Goal: Transaction & Acquisition: Register for event/course

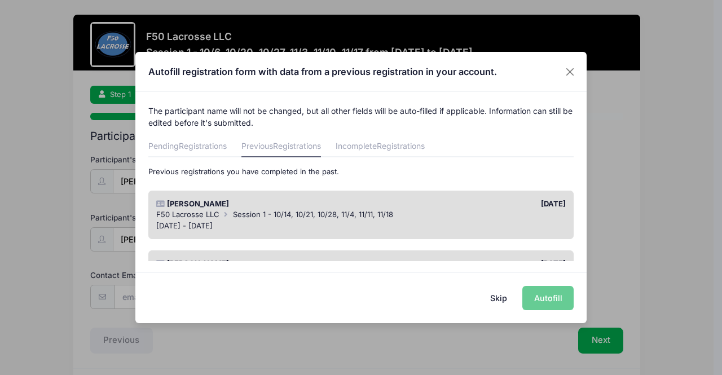
click at [549, 302] on div "Skip Autofill" at bounding box center [360, 297] width 451 height 50
click at [572, 73] on button "Close" at bounding box center [570, 71] width 20 height 20
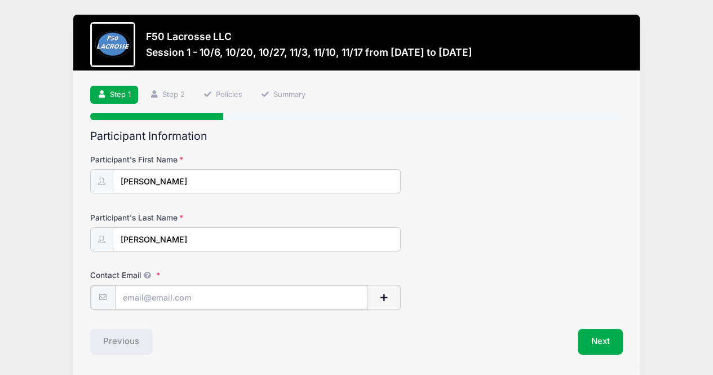
click at [174, 298] on input "Contact Email" at bounding box center [242, 297] width 254 height 24
type input "nmorgan1176@gmail.com"
click at [603, 334] on button "Next" at bounding box center [601, 341] width 46 height 26
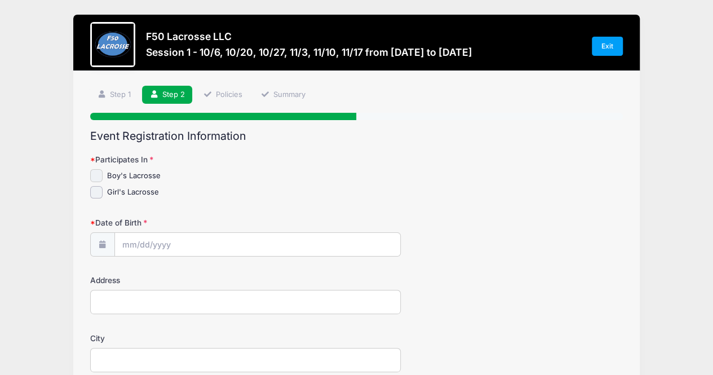
click at [100, 175] on input "Boy's Lacrosse" at bounding box center [96, 175] width 13 height 13
checkbox input "true"
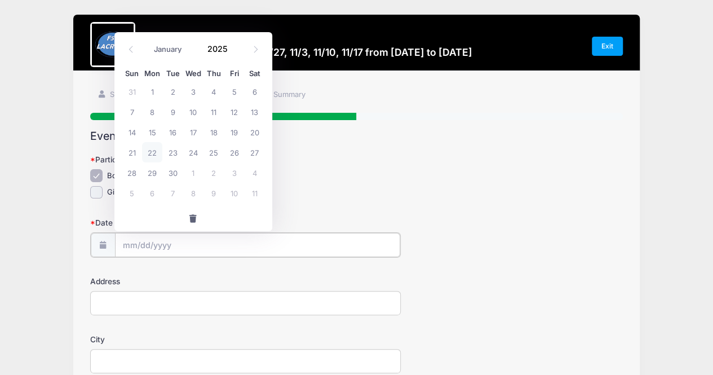
click at [160, 243] on input "Date of Birth" at bounding box center [257, 245] width 285 height 24
click at [156, 96] on span "1" at bounding box center [152, 91] width 20 height 20
type input "09/01/2025"
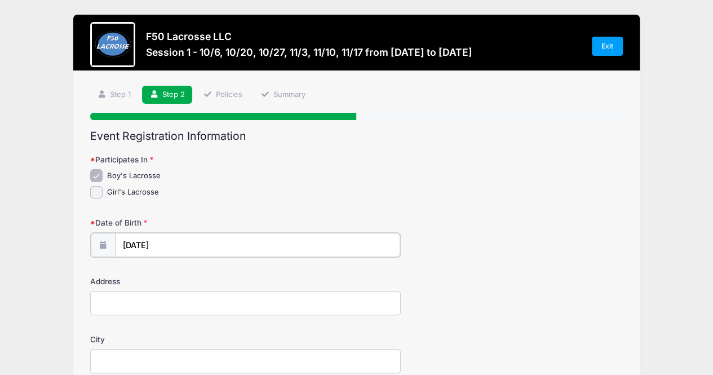
click at [164, 245] on input "09/01/2025" at bounding box center [257, 245] width 285 height 24
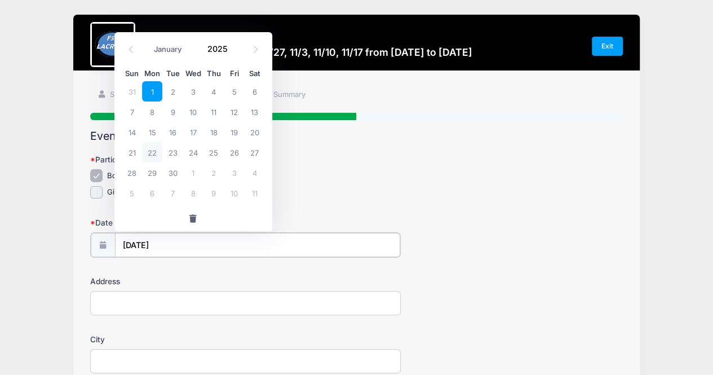
click at [129, 241] on input "09/01/2025" at bounding box center [257, 245] width 285 height 24
click at [143, 244] on input "09/01/2025" at bounding box center [257, 245] width 285 height 24
click at [133, 43] on span at bounding box center [131, 48] width 19 height 19
select select "7"
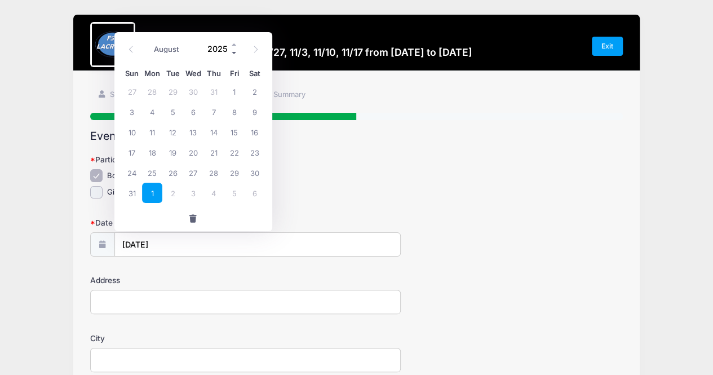
click at [233, 52] on span at bounding box center [235, 52] width 8 height 8
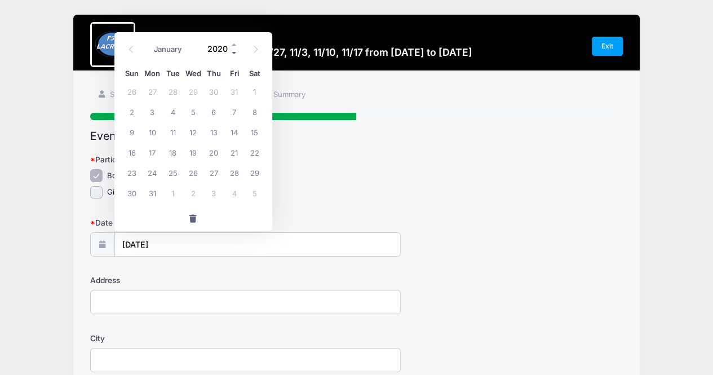
click at [233, 52] on span at bounding box center [235, 52] width 8 height 8
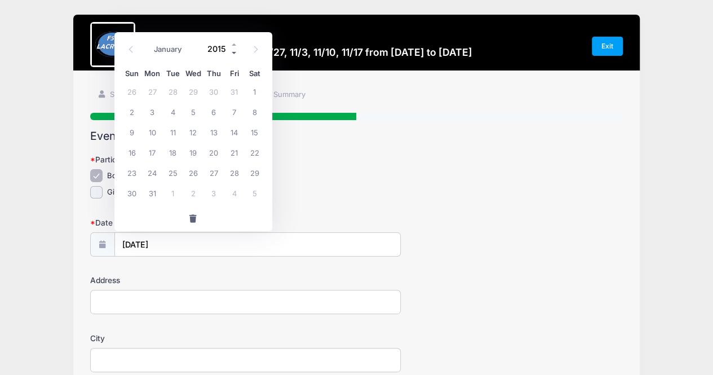
click at [233, 52] on span at bounding box center [235, 52] width 8 height 8
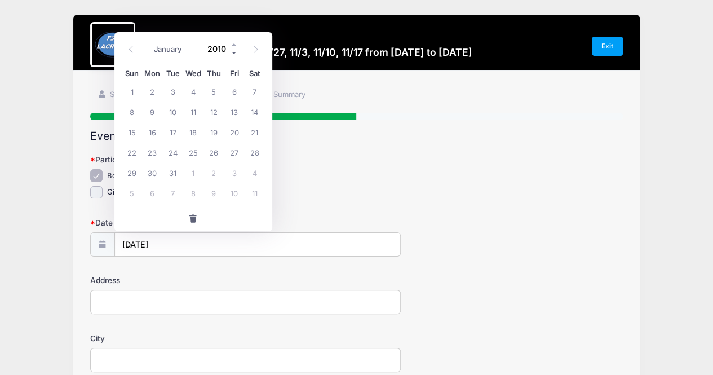
click at [233, 52] on span at bounding box center [235, 52] width 8 height 8
click at [233, 45] on span at bounding box center [235, 44] width 8 height 8
click at [229, 45] on input "2008" at bounding box center [220, 48] width 37 height 17
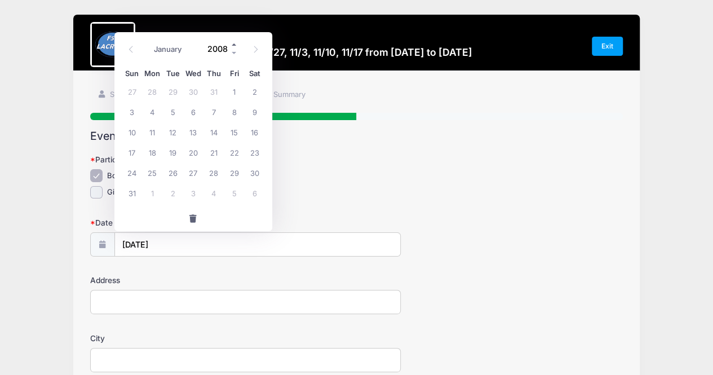
click at [237, 43] on span at bounding box center [235, 44] width 8 height 8
type input "2009"
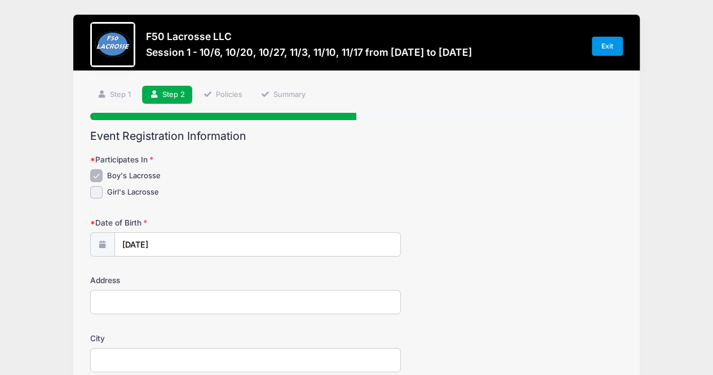
click at [601, 41] on link "Exit" at bounding box center [608, 46] width 32 height 19
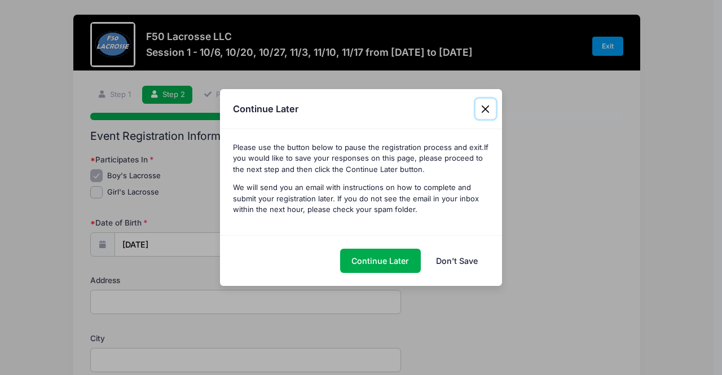
click at [483, 111] on button "Close" at bounding box center [485, 109] width 20 height 20
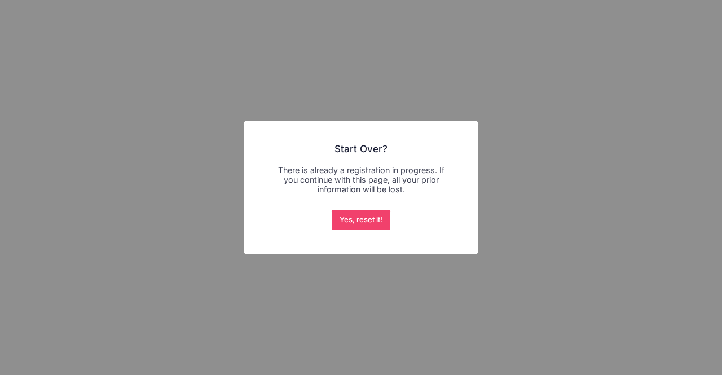
click at [378, 224] on button "Yes, reset it!" at bounding box center [361, 220] width 59 height 20
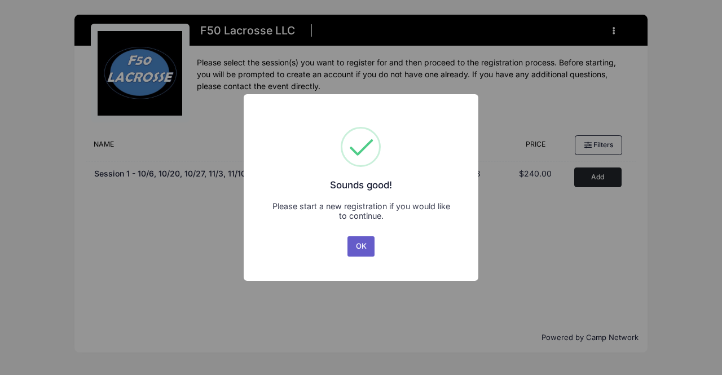
click at [362, 245] on button "OK" at bounding box center [360, 246] width 27 height 20
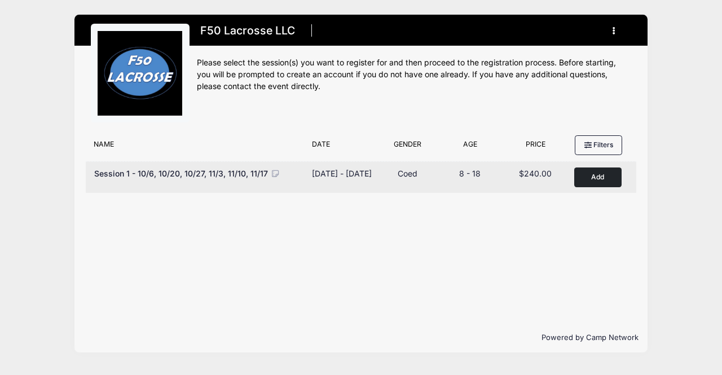
click at [579, 170] on button "Add to Cart" at bounding box center [597, 177] width 47 height 20
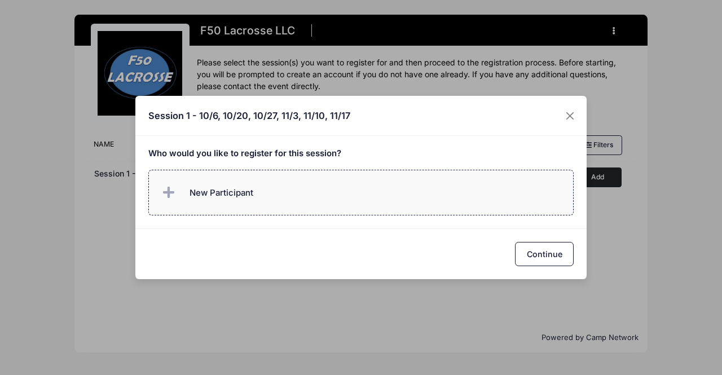
click at [311, 196] on label "New Participant" at bounding box center [361, 193] width 426 height 46
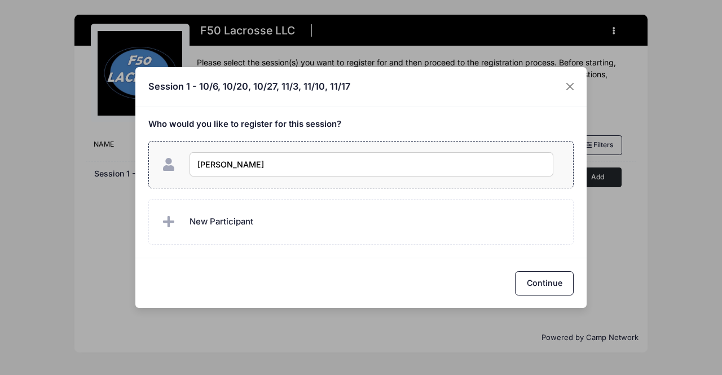
type input "Sam Morgan"
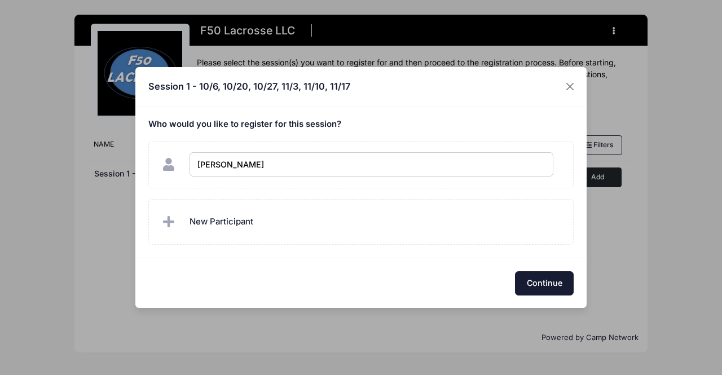
checkbox input "true"
click at [542, 273] on button "Continue" at bounding box center [544, 283] width 59 height 24
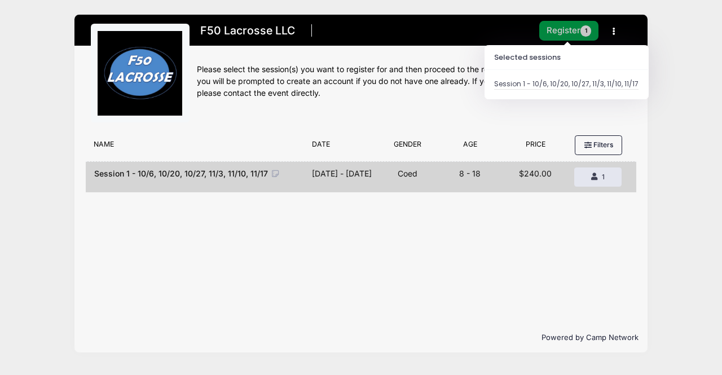
click at [570, 32] on button "Register 1" at bounding box center [569, 31] width 60 height 20
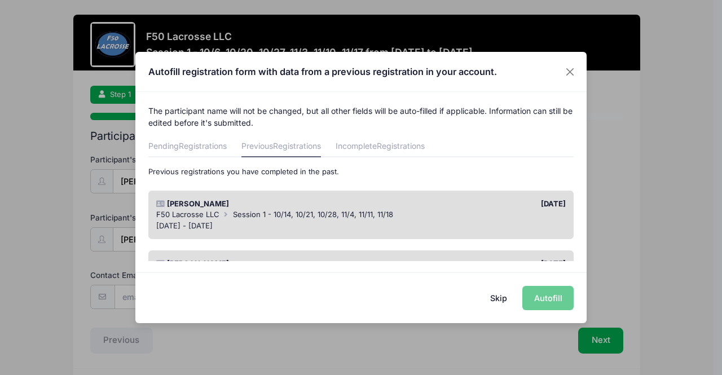
click at [550, 297] on div "Skip Autofill" at bounding box center [360, 297] width 451 height 50
click at [402, 191] on div "Nikki Morgan 09/26/2024 F50 Lacrosse LLC Session 1 - 10/14, 10/21, 10/28, 11/4,…" at bounding box center [361, 215] width 426 height 49
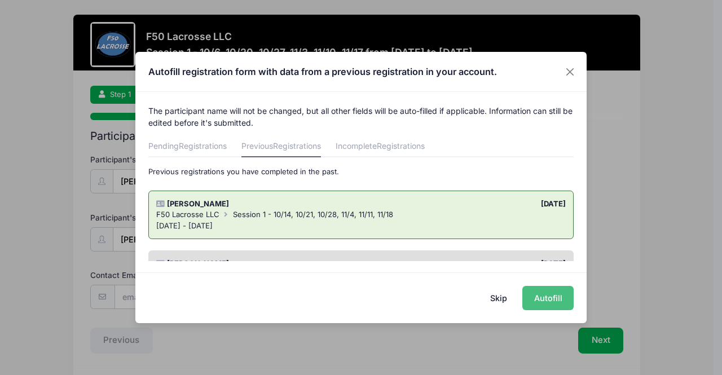
click at [545, 295] on button "Autofill" at bounding box center [547, 298] width 51 height 24
type input "[EMAIL_ADDRESS][DOMAIN_NAME]"
checkbox input "true"
type input "01/20/2025"
type input "27 Coventry Dr"
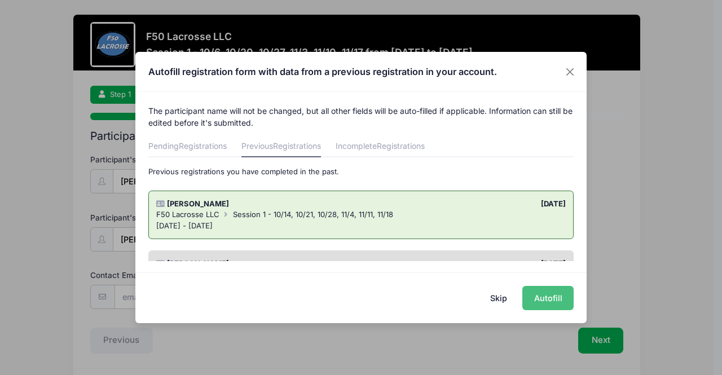
type input "Spencerport"
select select "NY"
type input "14559"
type input "[PERSON_NAME]"
type input "5855763480"
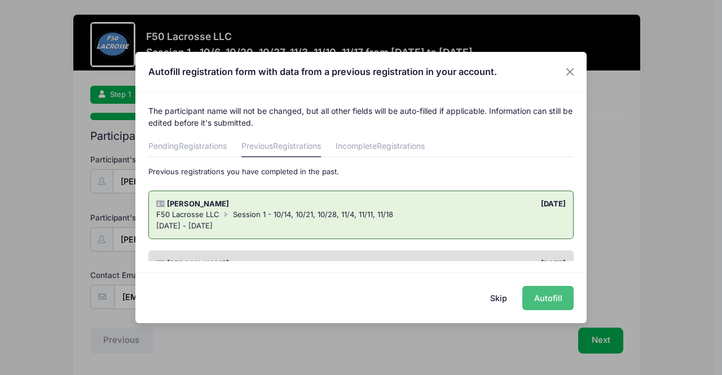
type input "[EMAIL_ADDRESS][DOMAIN_NAME]"
type input "Fundamentals"
type input "Bill Buttaro"
type input "bbuttaro@spencerportschools.org"
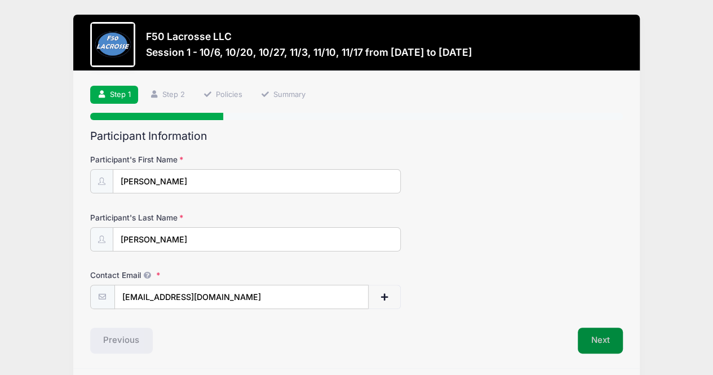
click at [609, 329] on button "Next" at bounding box center [601, 341] width 46 height 26
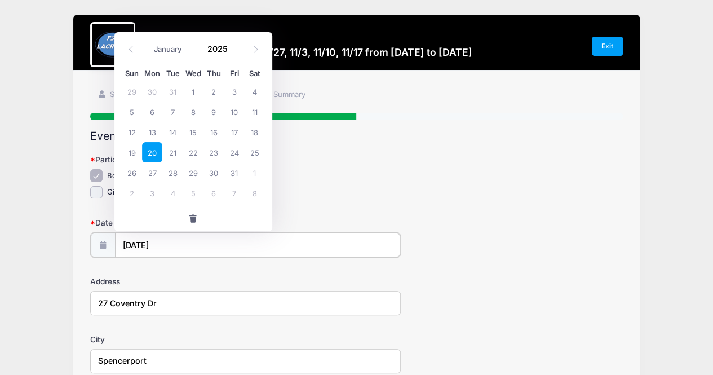
select select "0"
click at [168, 244] on input "01/20/2025" at bounding box center [257, 245] width 285 height 24
click at [233, 55] on span at bounding box center [235, 52] width 8 height 8
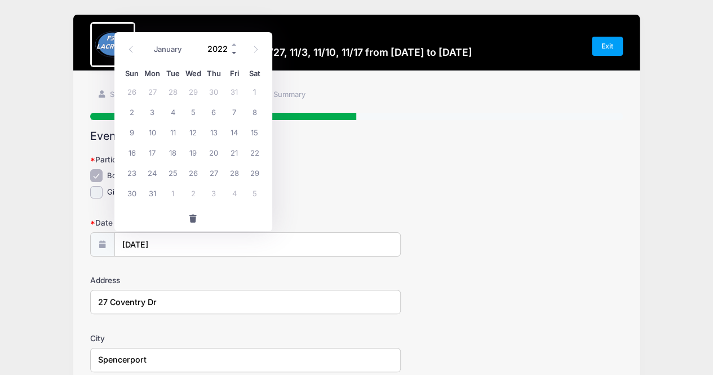
click at [233, 55] on span at bounding box center [235, 52] width 8 height 8
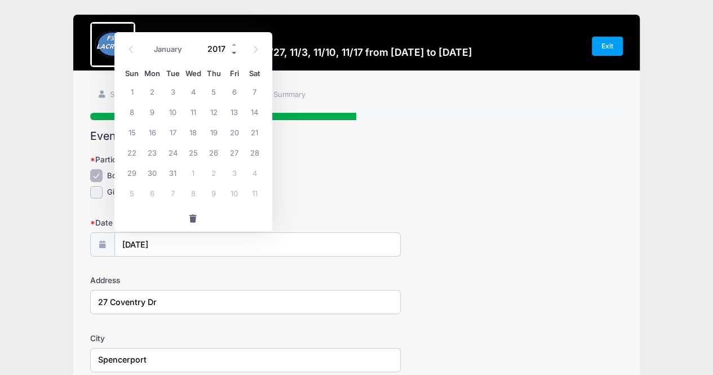
click at [233, 55] on span at bounding box center [235, 52] width 8 height 8
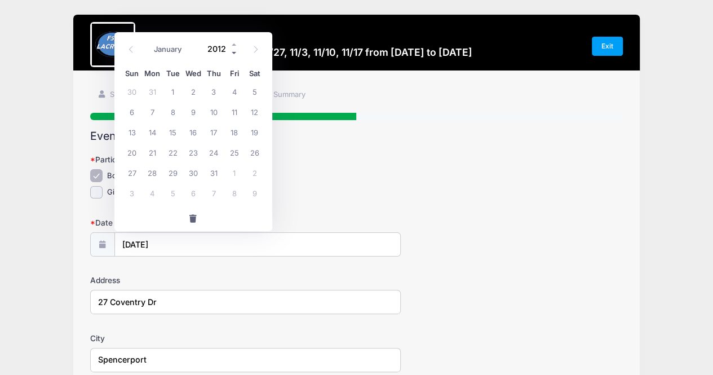
click at [233, 55] on span at bounding box center [235, 52] width 8 height 8
click at [286, 254] on input "01/20/2025" at bounding box center [257, 245] width 285 height 24
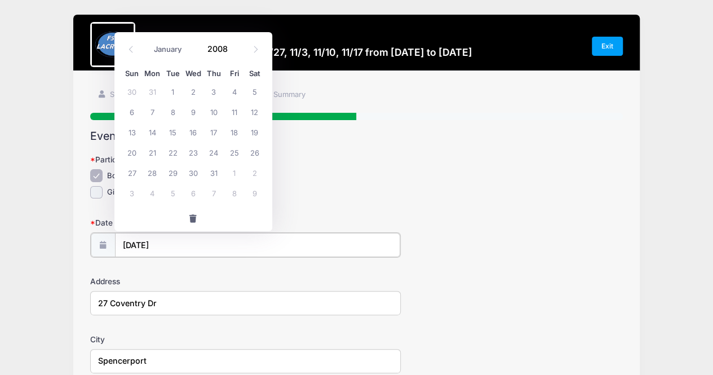
click at [176, 243] on input "01/20/2025" at bounding box center [257, 245] width 285 height 24
click at [235, 43] on span at bounding box center [235, 44] width 8 height 8
type input "2009"
click at [173, 149] on span "20" at bounding box center [172, 152] width 20 height 20
type input "01/20/2009"
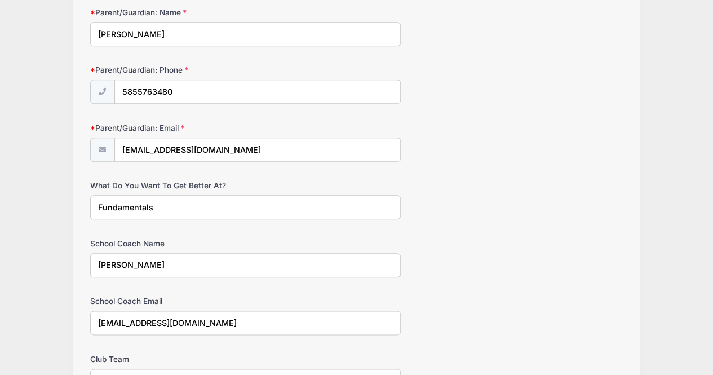
scroll to position [502, 0]
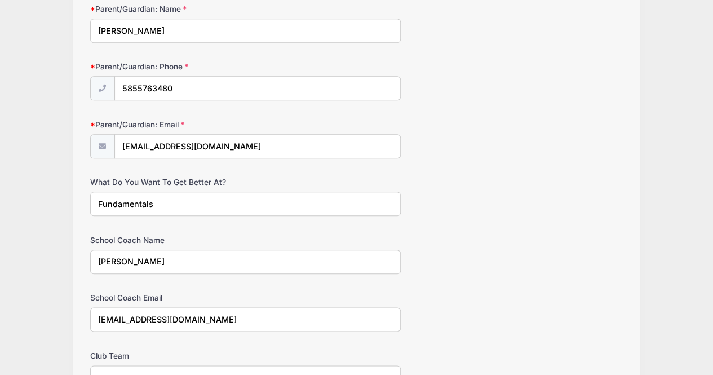
click at [156, 209] on input "Fundamentals" at bounding box center [245, 204] width 311 height 24
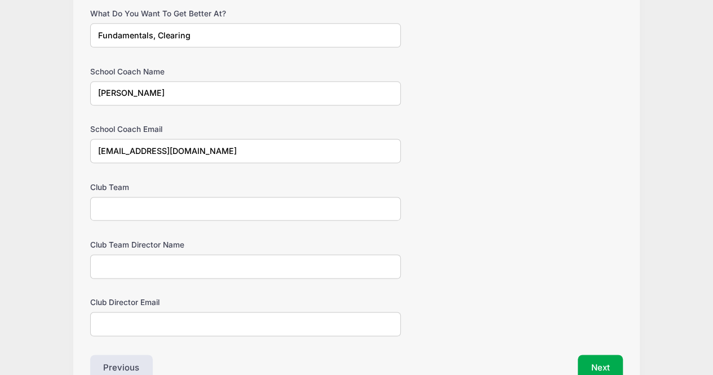
scroll to position [730, 0]
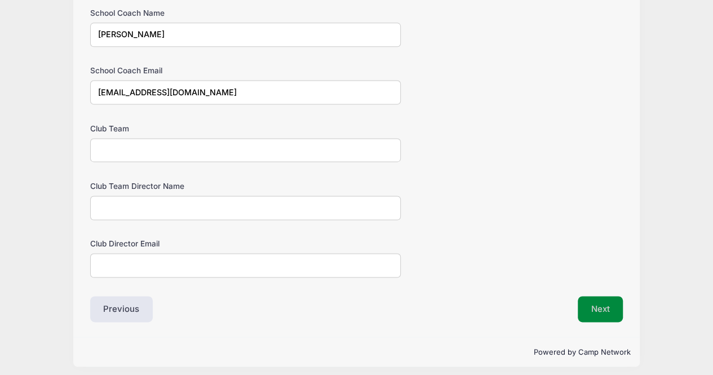
type input "Fundamentals, Clearing"
click at [605, 308] on button "Next" at bounding box center [601, 309] width 46 height 26
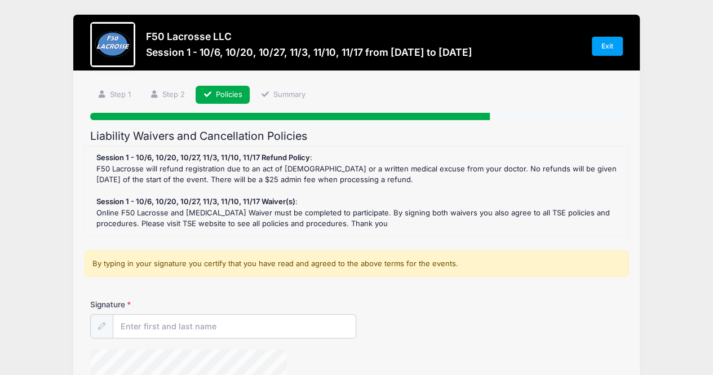
scroll to position [0, 0]
click at [204, 335] on input "Signature" at bounding box center [234, 327] width 243 height 24
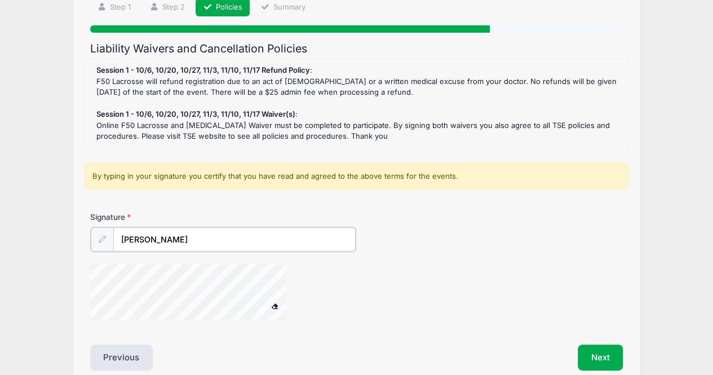
scroll to position [140, 0]
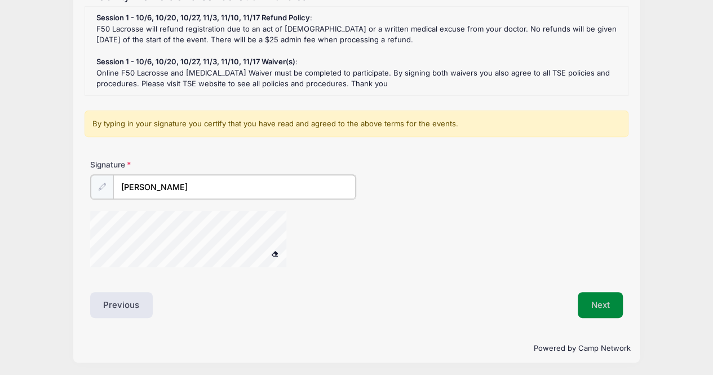
type input "Nikki Morgan"
click at [597, 301] on button "Next" at bounding box center [601, 304] width 46 height 26
click at [597, 297] on button "Next" at bounding box center [601, 305] width 46 height 26
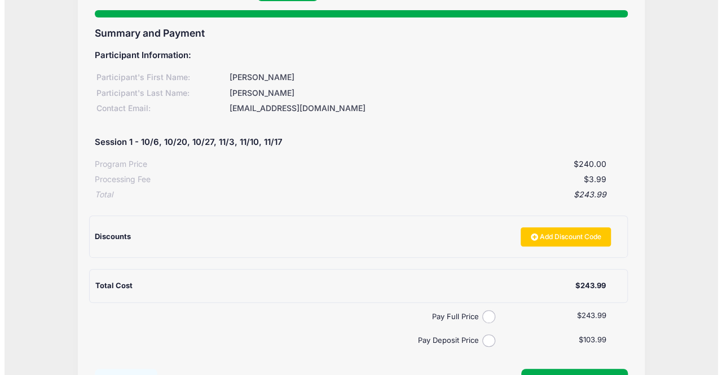
scroll to position [169, 0]
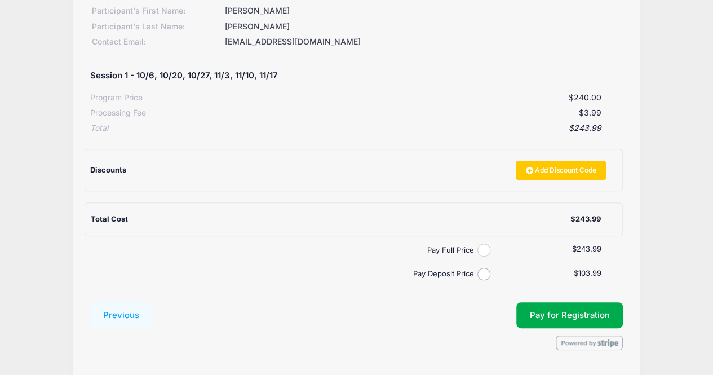
click at [480, 248] on input "Pay Full Price" at bounding box center [484, 250] width 13 height 13
radio input "true"
click at [540, 316] on button "Pay for Registration" at bounding box center [569, 315] width 107 height 26
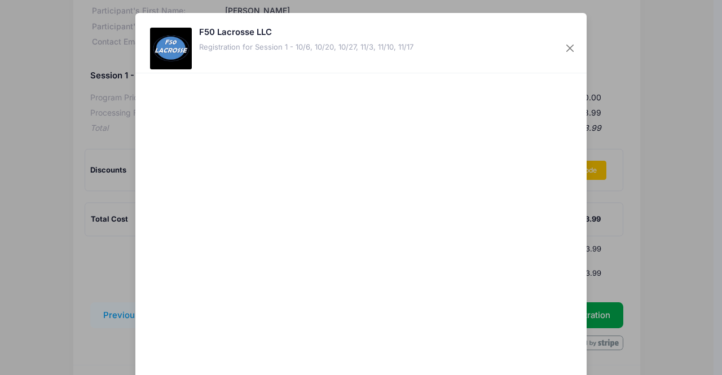
click at [416, 300] on div at bounding box center [470, 227] width 207 height 297
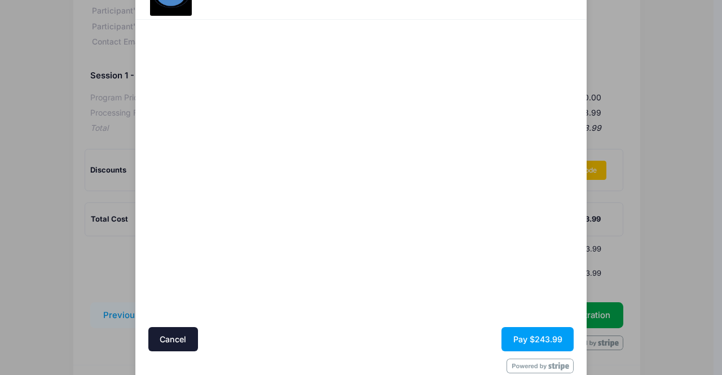
scroll to position [77, 0]
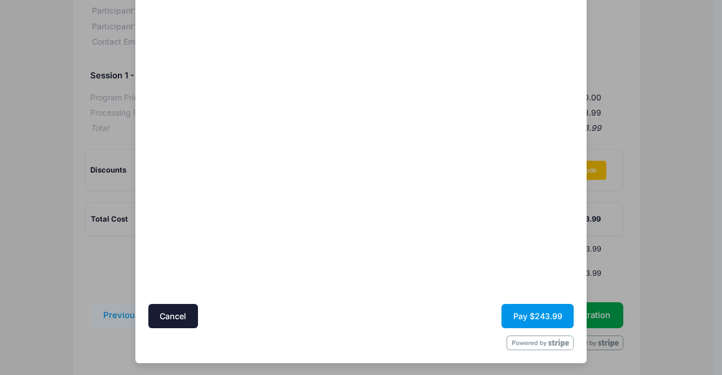
click at [517, 314] on button "Pay $243.99" at bounding box center [537, 316] width 72 height 24
